Goal: Task Accomplishment & Management: Use online tool/utility

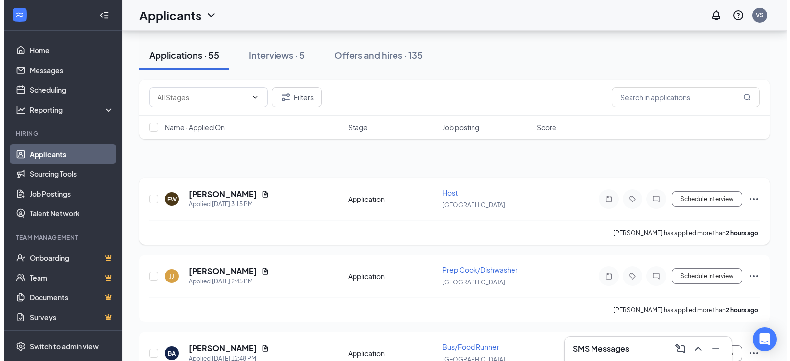
scroll to position [99, 0]
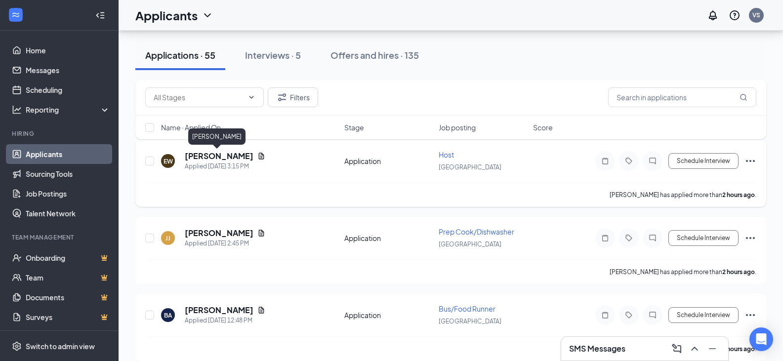
click at [208, 154] on h5 "[PERSON_NAME]" at bounding box center [219, 156] width 69 height 11
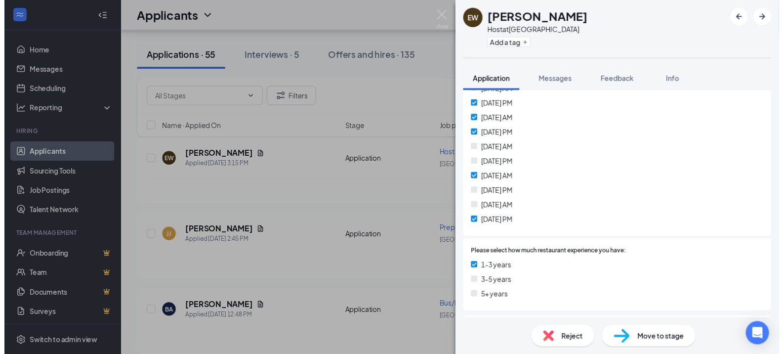
scroll to position [346, 0]
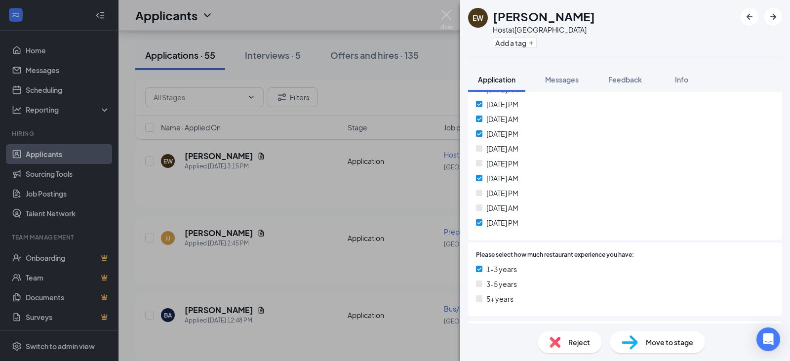
click at [453, 16] on div "EW [PERSON_NAME] Host at [GEOGRAPHIC_DATA] Add a tag Application Messages Feedb…" at bounding box center [395, 180] width 790 height 361
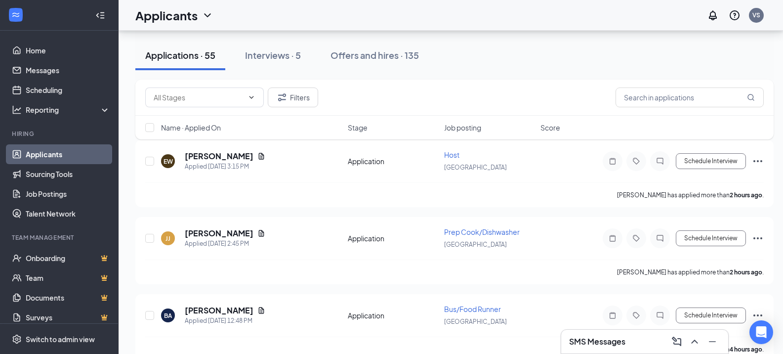
click at [622, 339] on h3 "SMS Messages" at bounding box center [597, 341] width 56 height 11
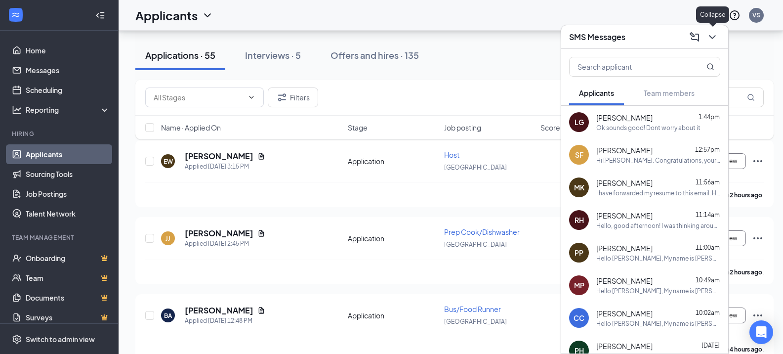
click at [707, 39] on icon "ChevronDown" at bounding box center [712, 37] width 12 height 12
